Goal: Register for event/course

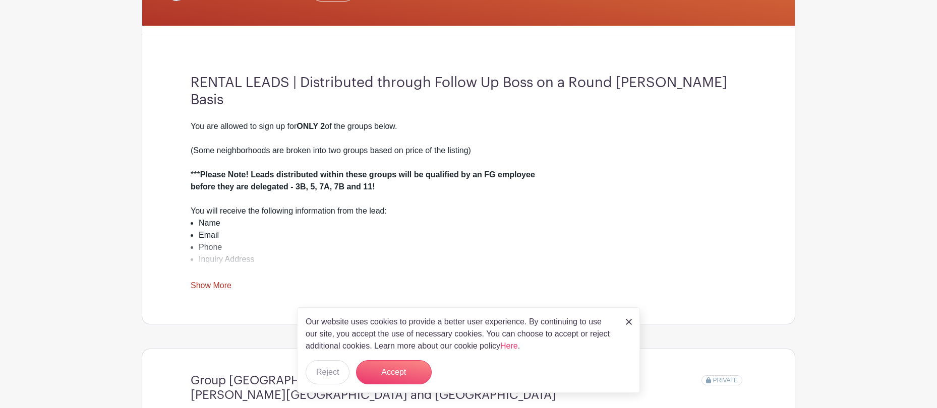
scroll to position [239, 0]
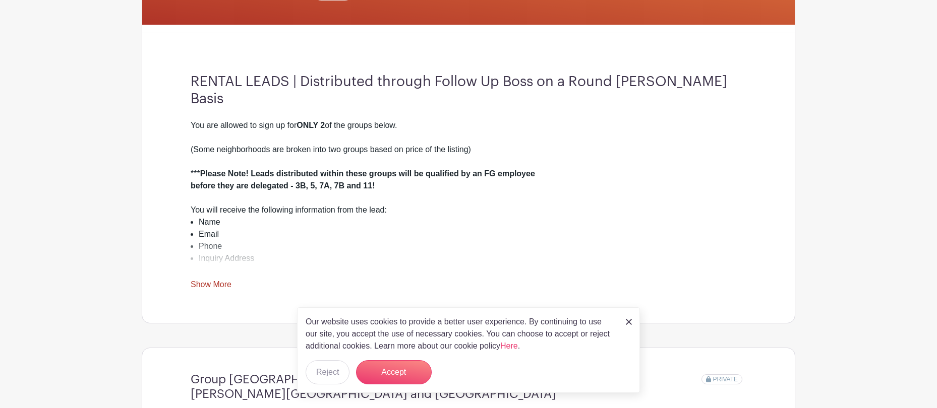
click at [629, 323] on img at bounding box center [629, 322] width 6 height 6
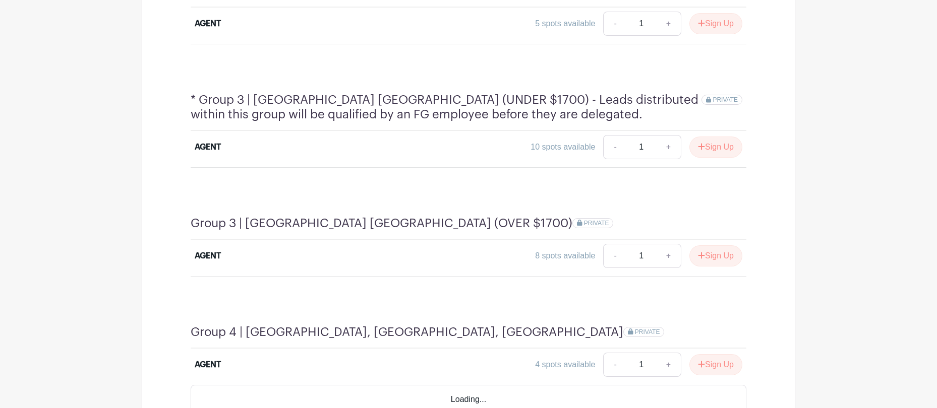
scroll to position [770, 0]
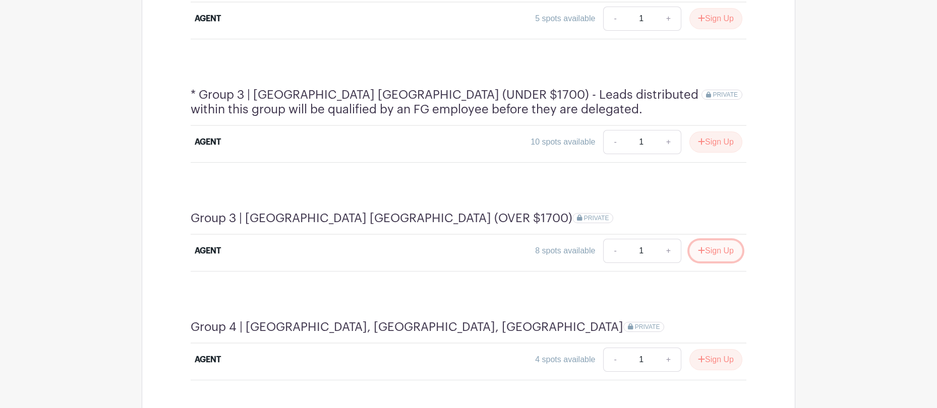
click at [727, 240] on button "Sign Up" at bounding box center [715, 250] width 53 height 21
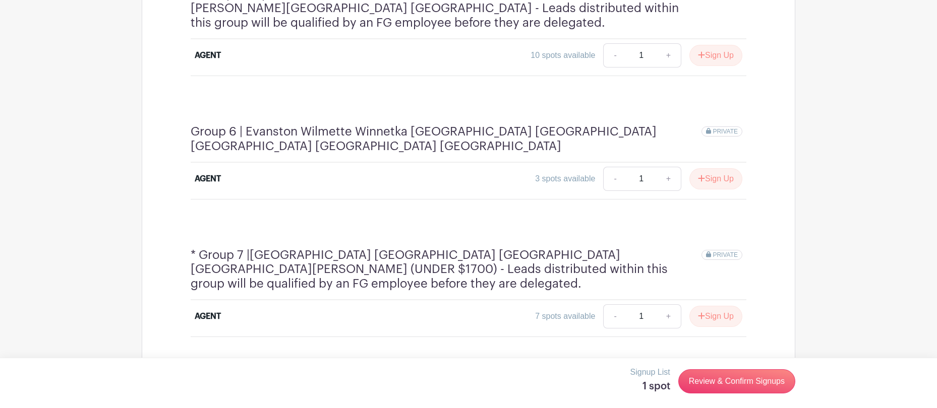
scroll to position [1315, 0]
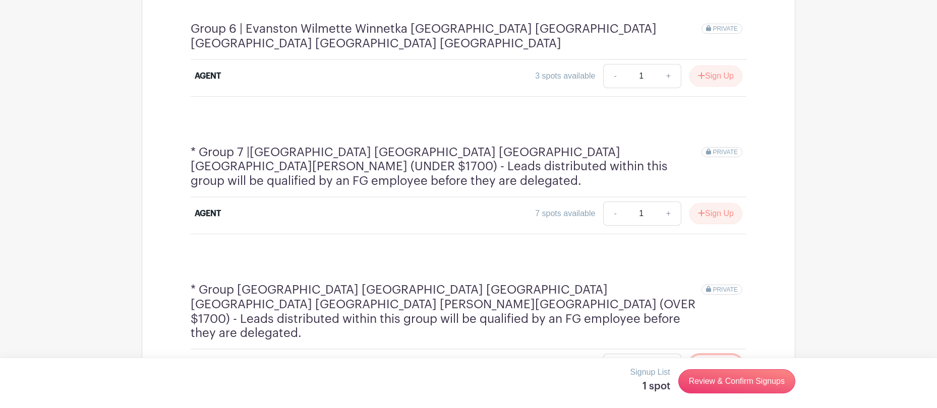
click at [717, 355] on button "Sign Up" at bounding box center [715, 365] width 53 height 21
click at [756, 386] on link "Review & Confirm Signups" at bounding box center [736, 382] width 117 height 24
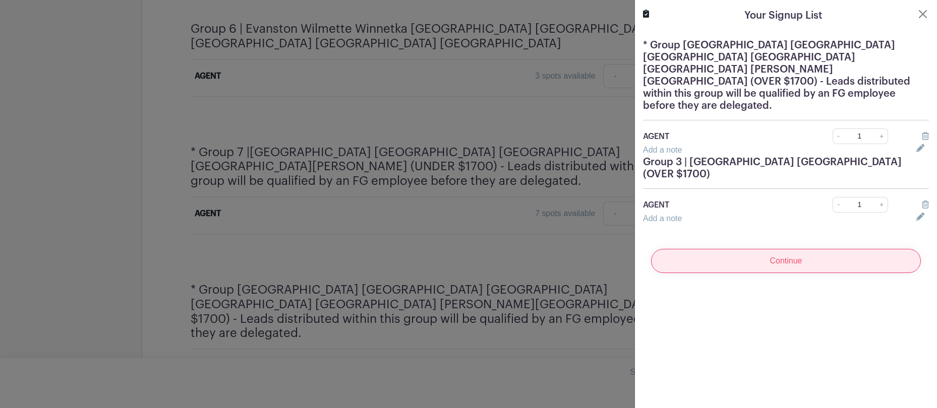
click at [826, 249] on input "Continue" at bounding box center [786, 261] width 270 height 24
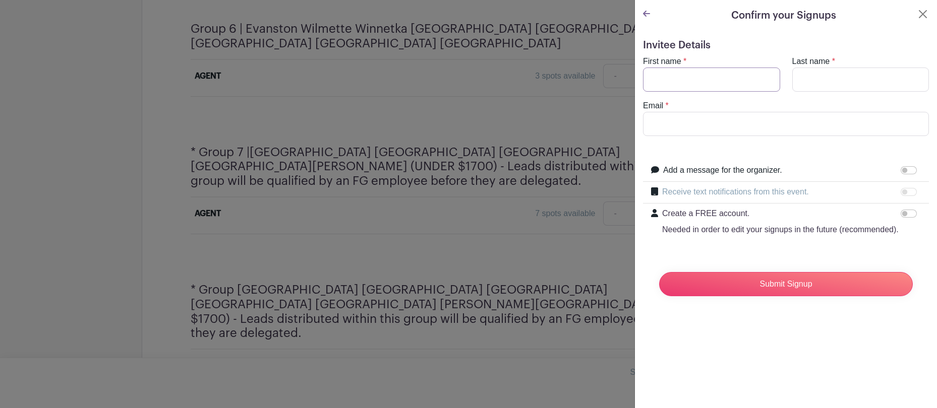
click at [687, 73] on input "First name" at bounding box center [711, 80] width 137 height 24
type input "[PERSON_NAME]"
click at [821, 82] on input "Last name" at bounding box center [860, 80] width 137 height 24
type input "[PERSON_NAME]"
click at [825, 134] on input "Email" at bounding box center [786, 124] width 286 height 24
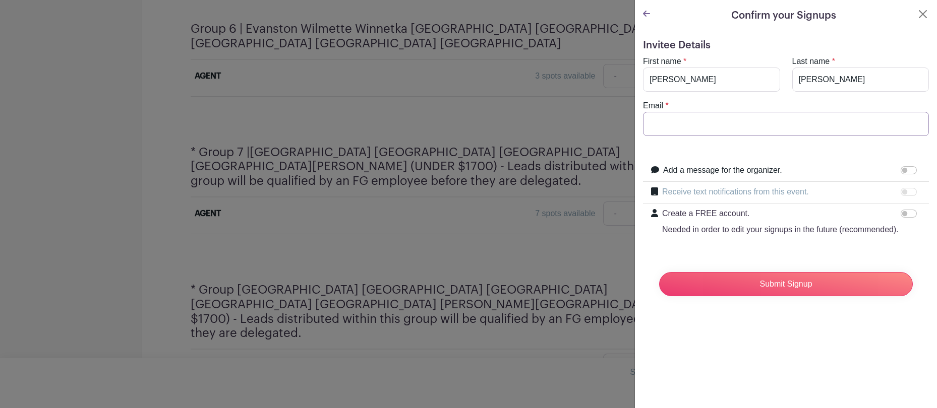
type input "[PERSON_NAME][EMAIL_ADDRESS][PERSON_NAME][DOMAIN_NAME]"
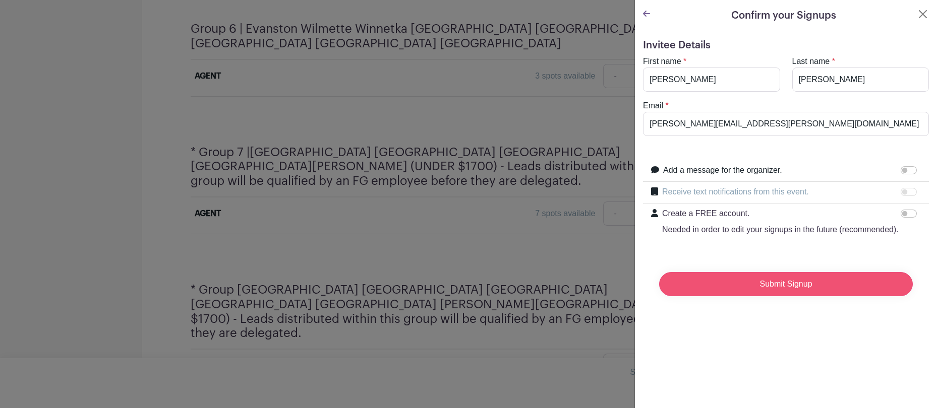
click at [793, 291] on input "Submit Signup" at bounding box center [786, 284] width 254 height 24
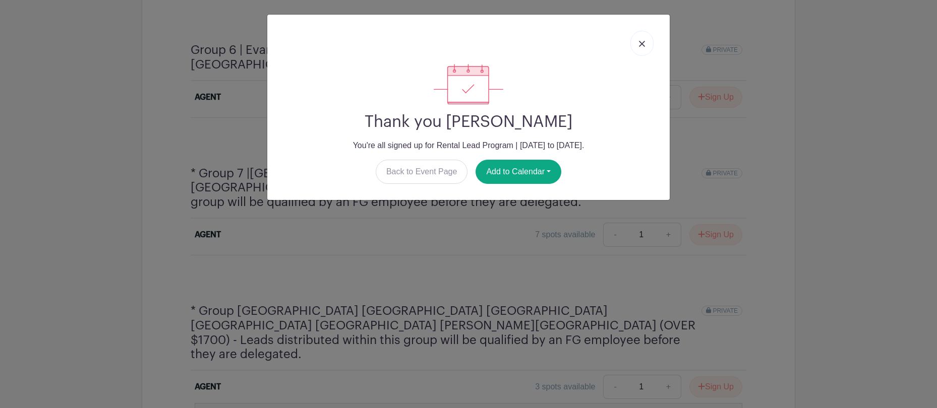
scroll to position [1336, 0]
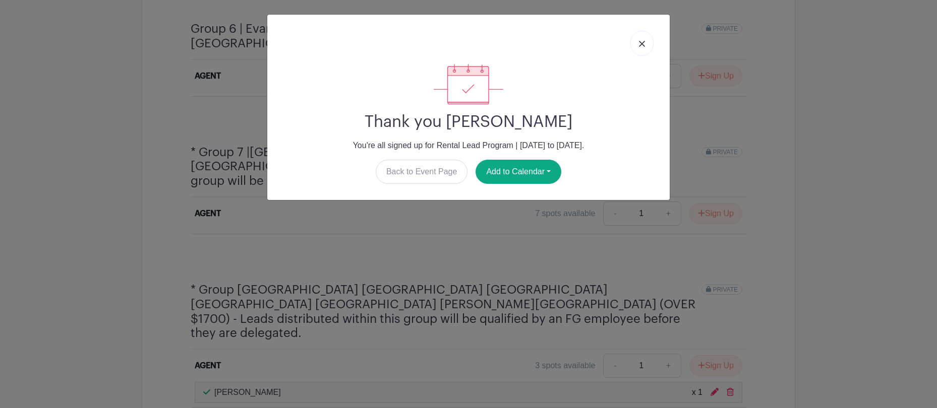
click at [647, 45] on link at bounding box center [641, 43] width 23 height 25
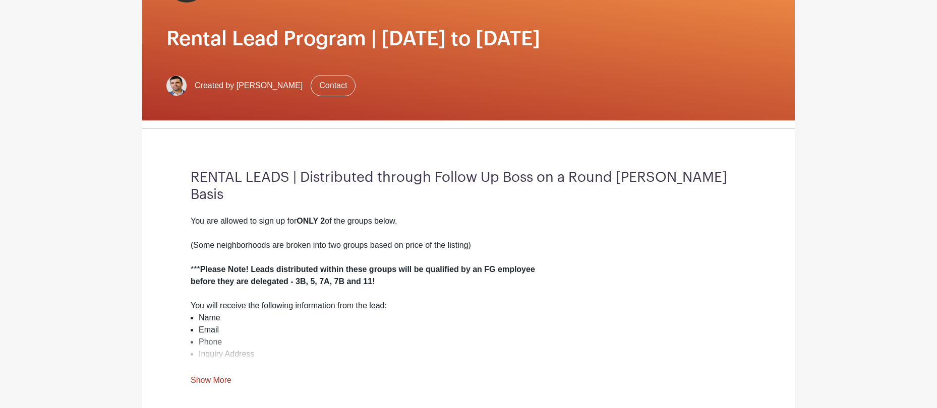
scroll to position [0, 0]
